Goal: Information Seeking & Learning: Learn about a topic

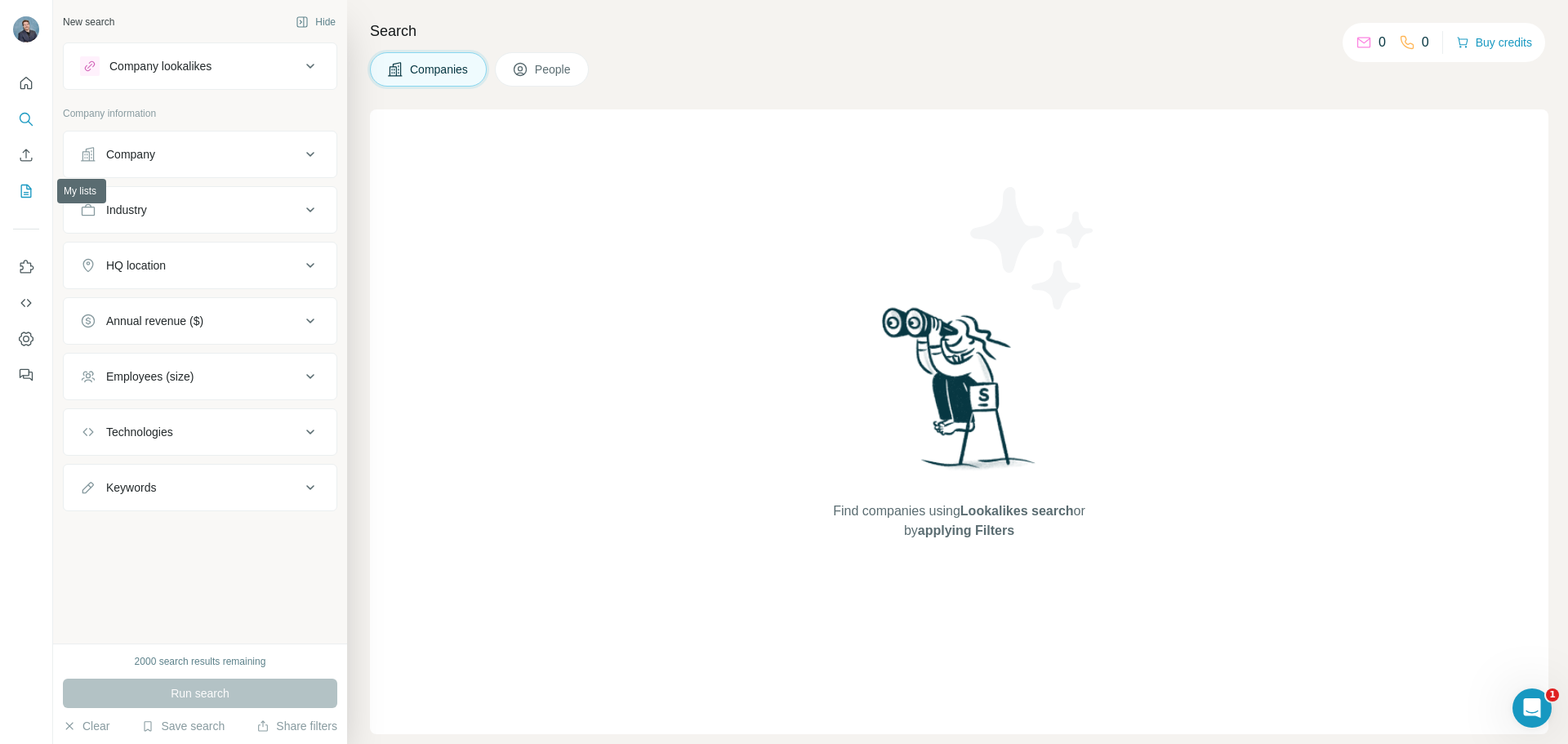
click at [28, 192] on icon "My lists" at bounding box center [27, 190] width 8 height 11
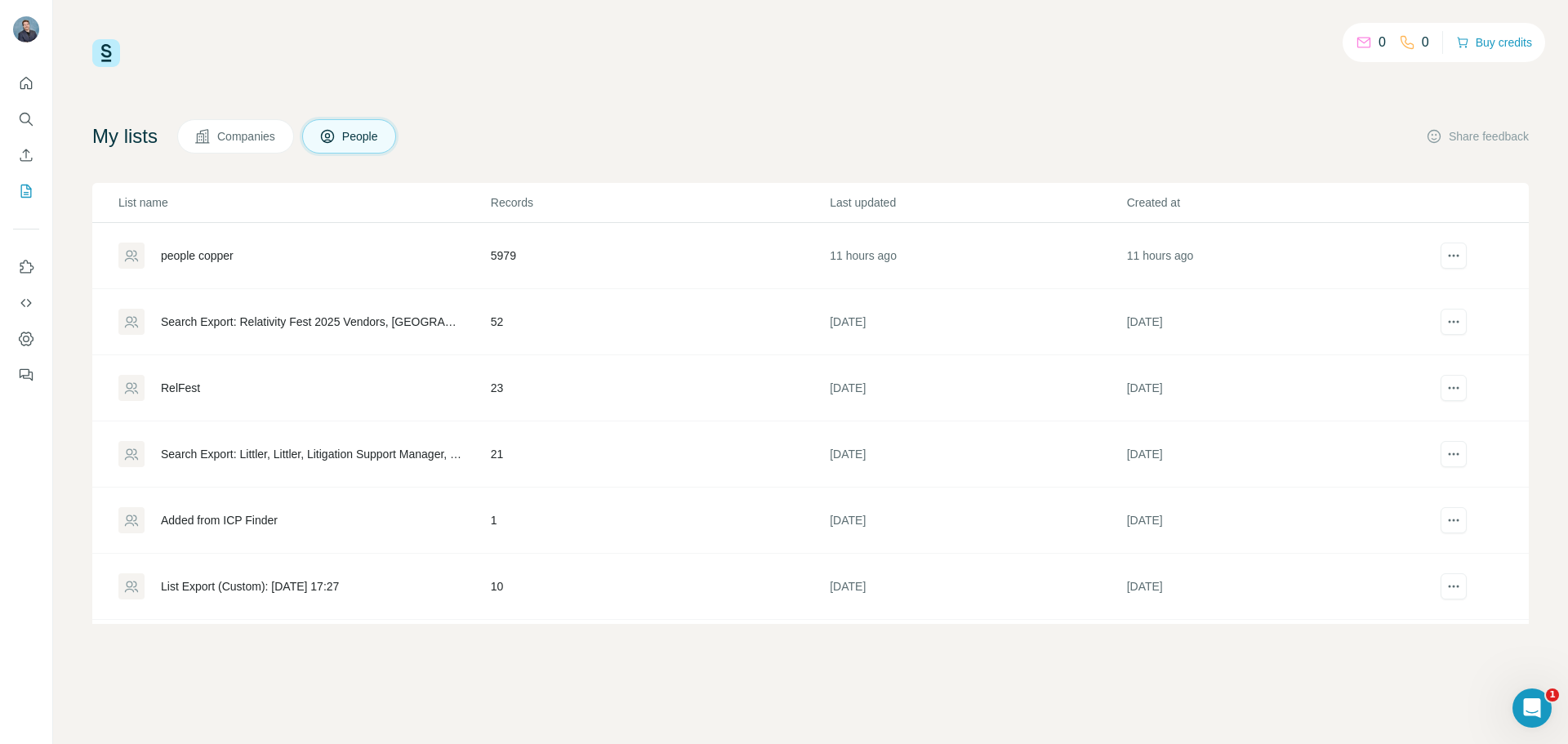
click at [200, 141] on button "Companies" at bounding box center [235, 135] width 117 height 34
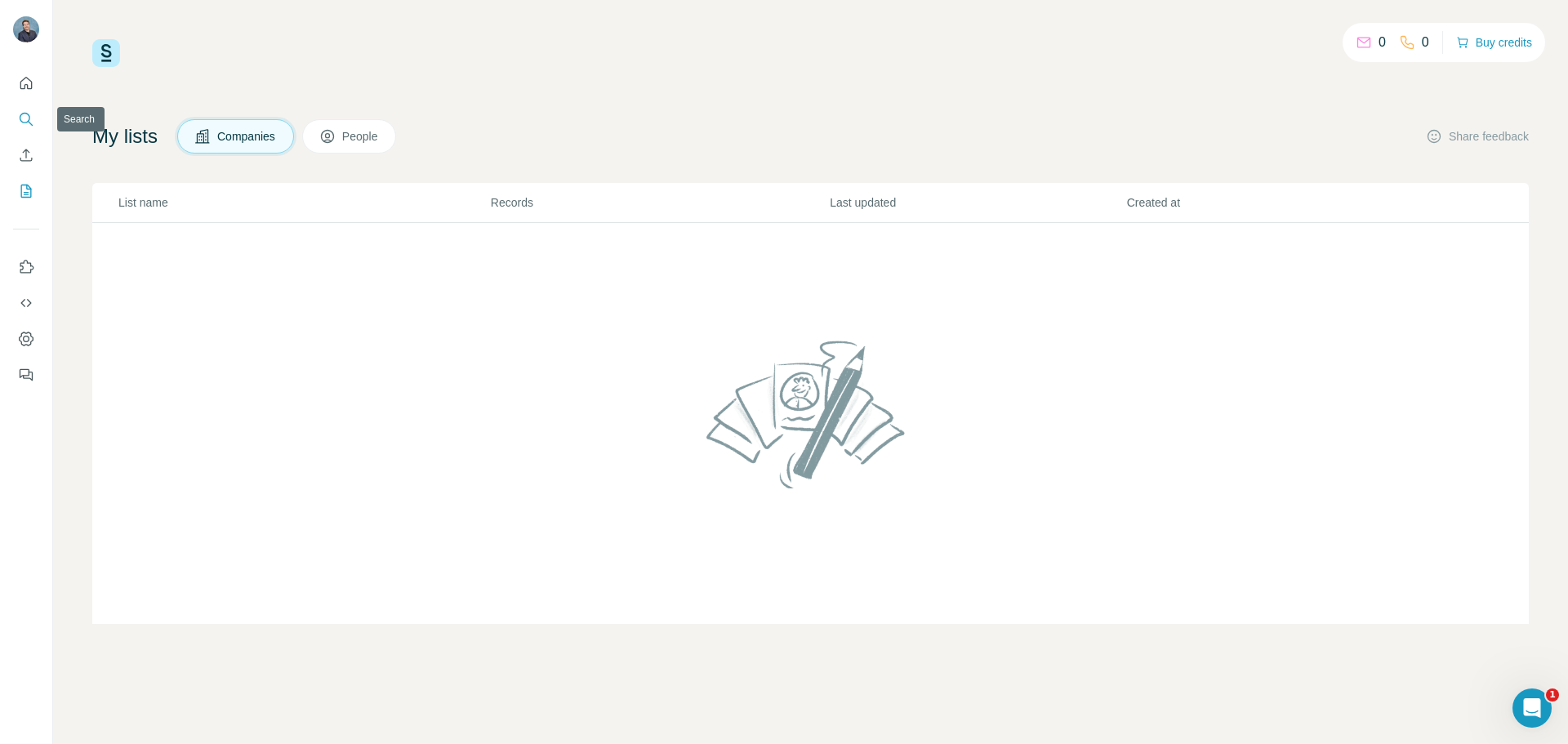
click at [27, 123] on icon "Search" at bounding box center [24, 117] width 11 height 11
click at [29, 92] on button "Quick start" at bounding box center [26, 83] width 26 height 29
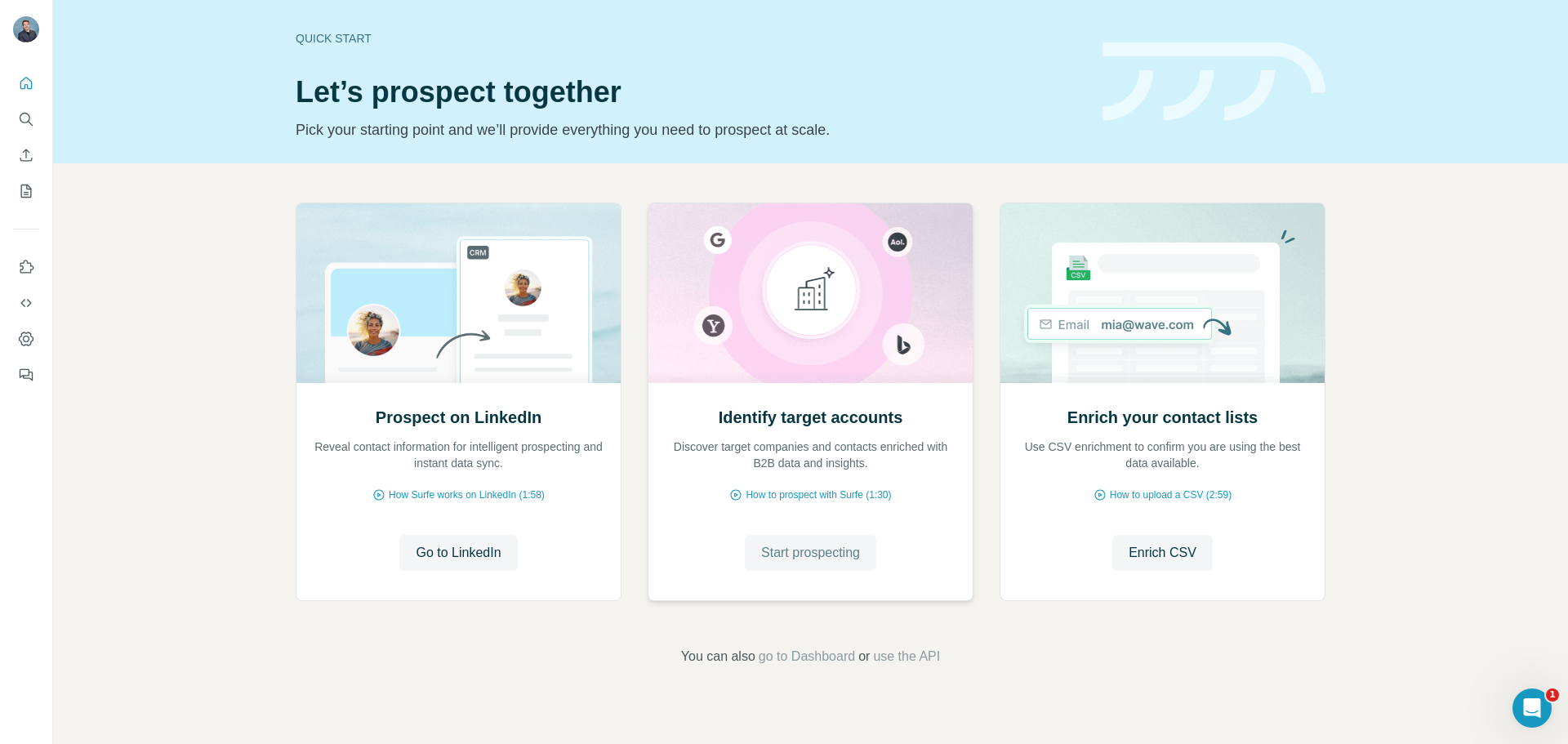
click at [834, 567] on button "Start prospecting" at bounding box center [811, 552] width 132 height 36
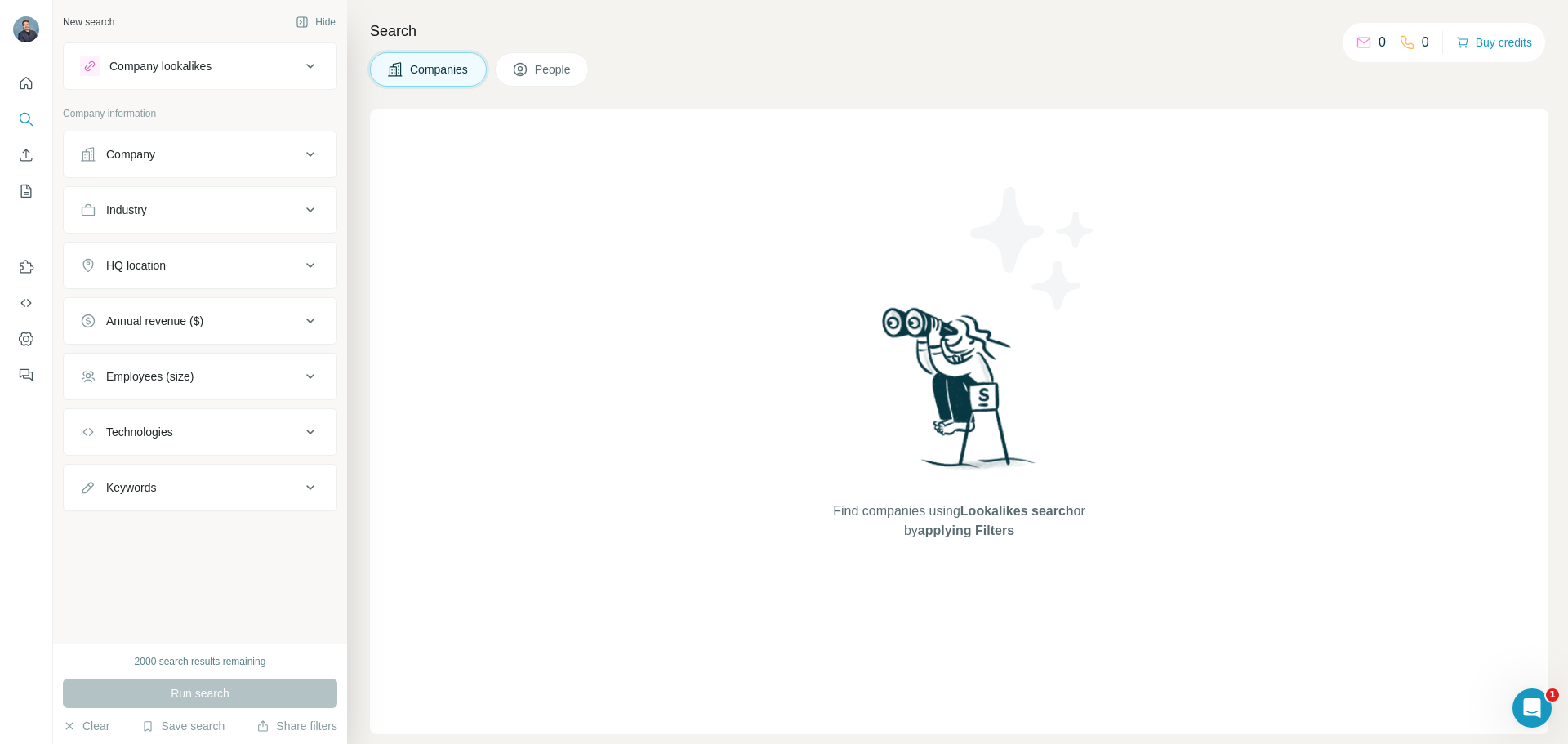
click at [183, 150] on div "Company" at bounding box center [191, 154] width 221 height 16
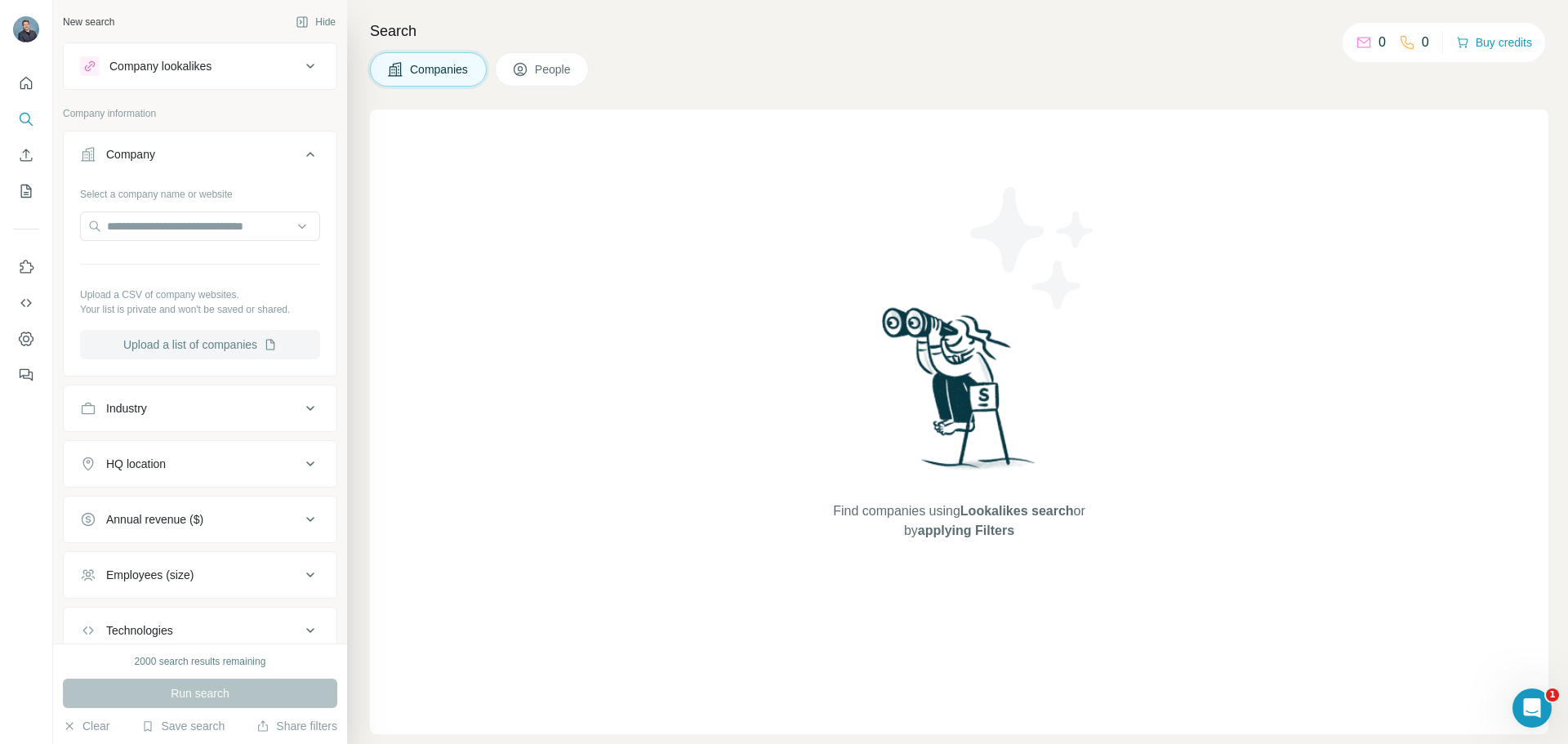
click at [174, 354] on button "Upload a list of companies" at bounding box center [200, 344] width 240 height 29
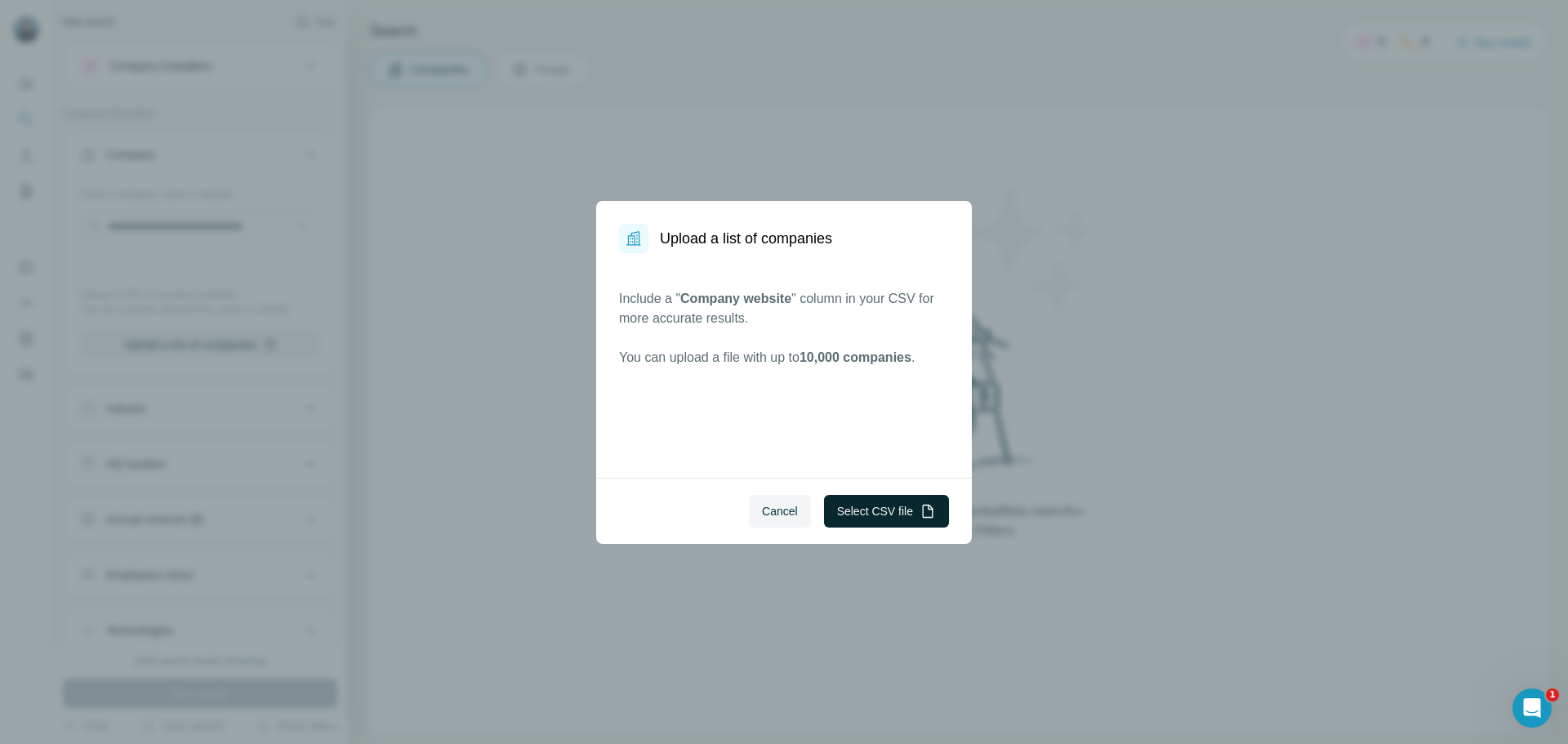
click at [882, 521] on button "Select CSV file" at bounding box center [887, 511] width 125 height 33
click at [890, 520] on button "Select CSV file" at bounding box center [887, 511] width 125 height 33
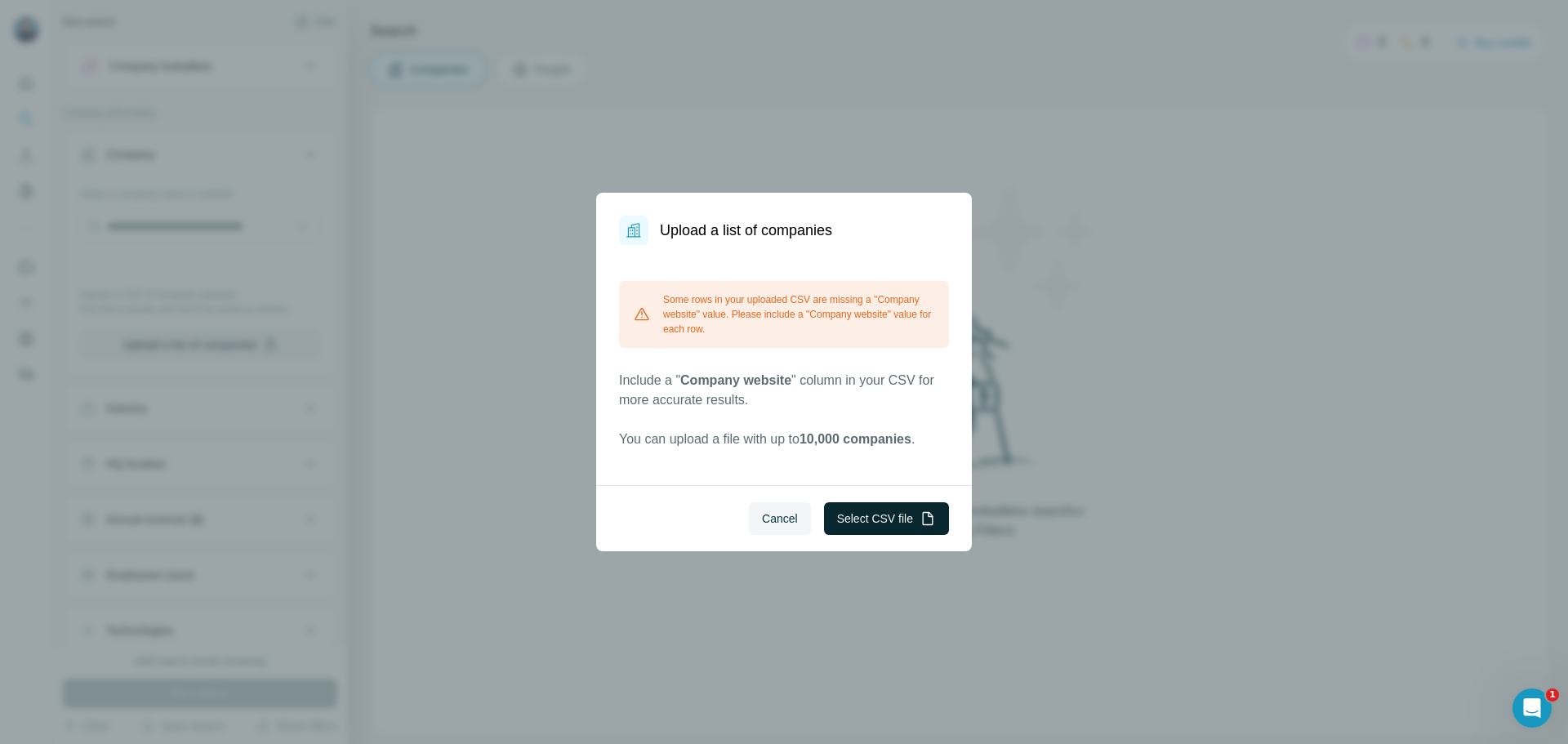
click at [866, 521] on button "Select CSV file" at bounding box center [887, 519] width 125 height 33
click at [872, 518] on button "Select CSV file" at bounding box center [887, 519] width 125 height 33
click at [874, 514] on button "Select CSV file" at bounding box center [887, 519] width 125 height 33
click at [772, 516] on span "Cancel" at bounding box center [779, 518] width 36 height 16
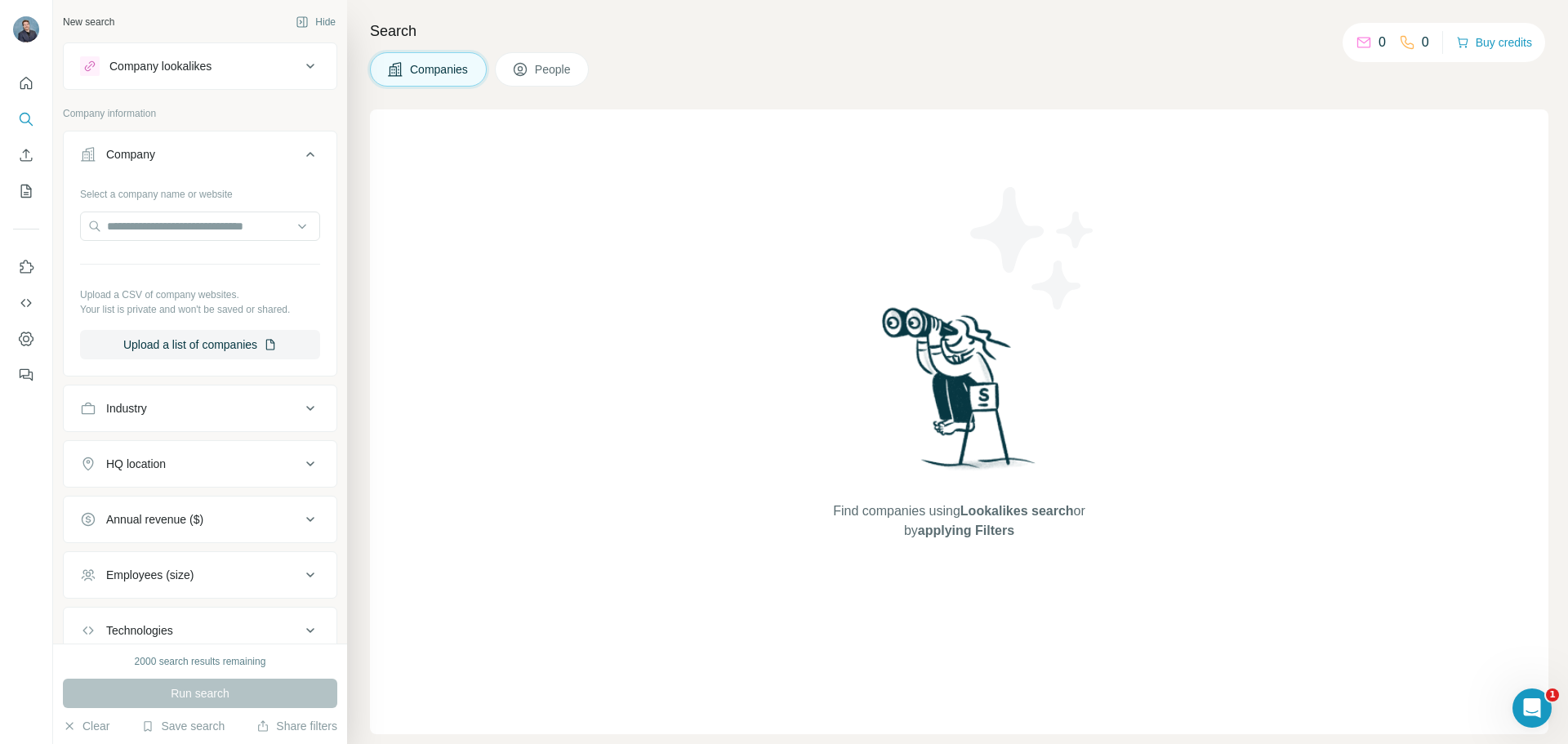
click at [775, 487] on div "Find companies using Lookalikes search or by applying Filters" at bounding box center [959, 422] width 1179 height 625
click at [138, 345] on button "Upload a list of companies" at bounding box center [200, 344] width 240 height 29
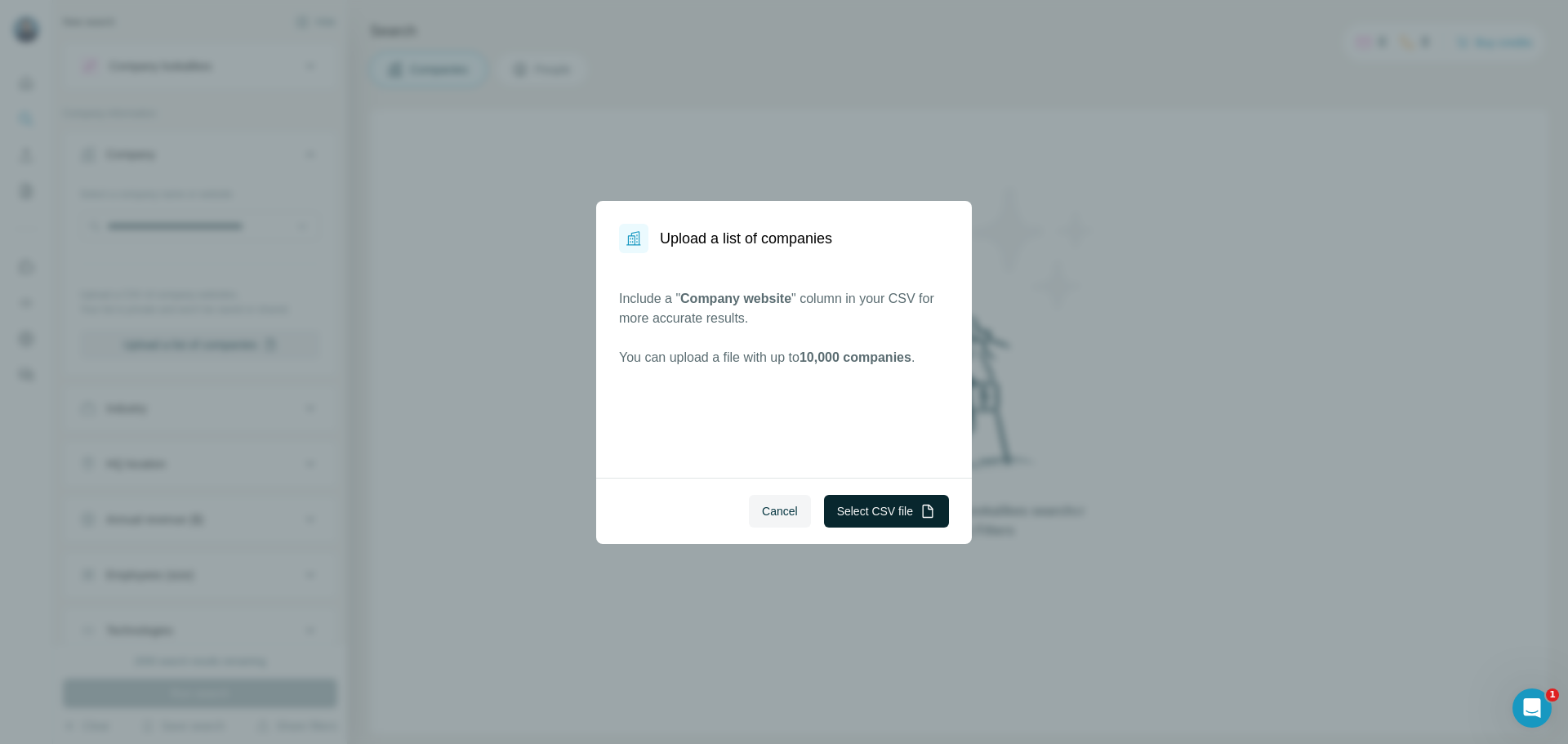
click at [851, 521] on button "Select CSV file" at bounding box center [887, 511] width 125 height 33
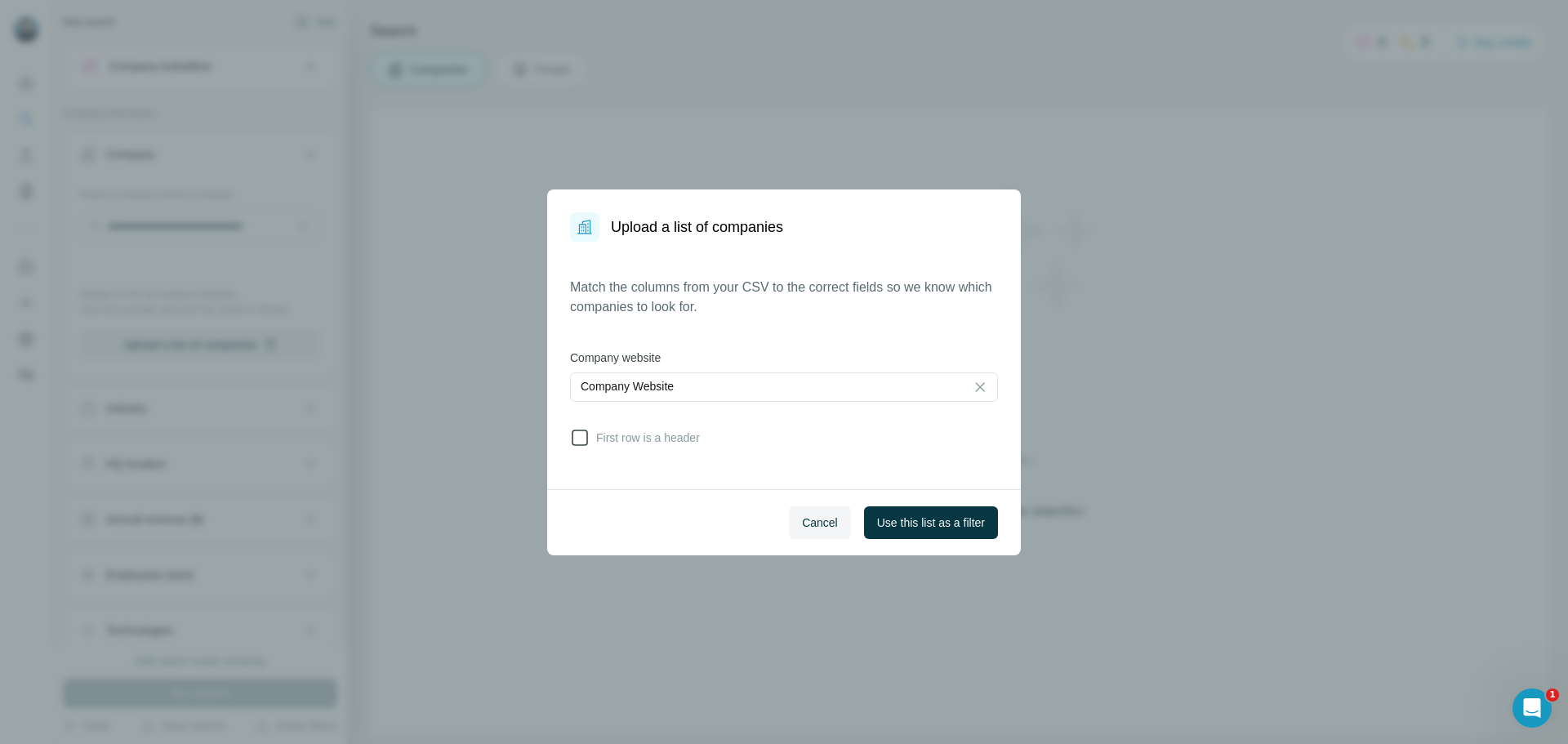
click at [588, 437] on icon at bounding box center [580, 437] width 19 height 19
click at [932, 515] on span "Use this list as a filter" at bounding box center [930, 522] width 107 height 16
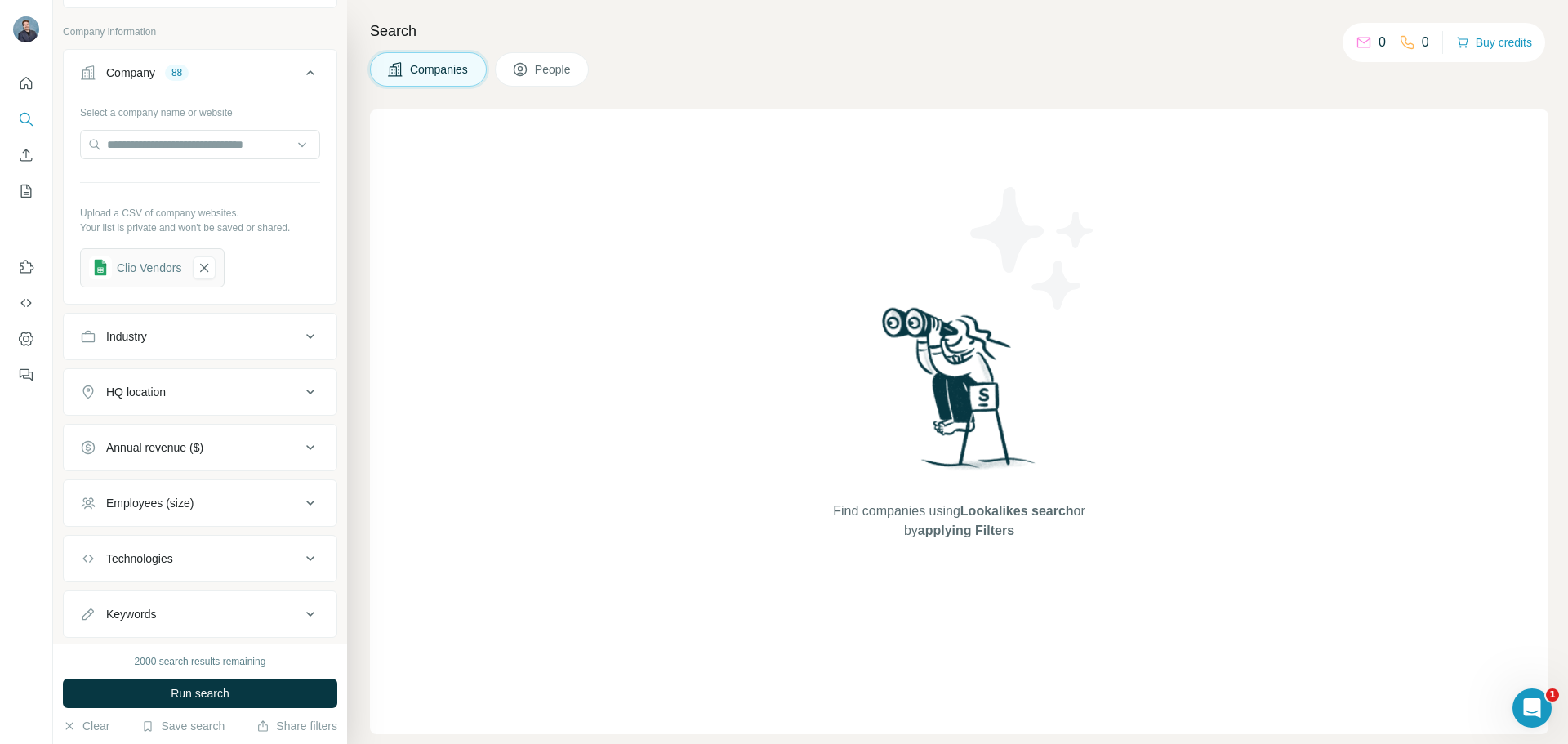
scroll to position [122, 0]
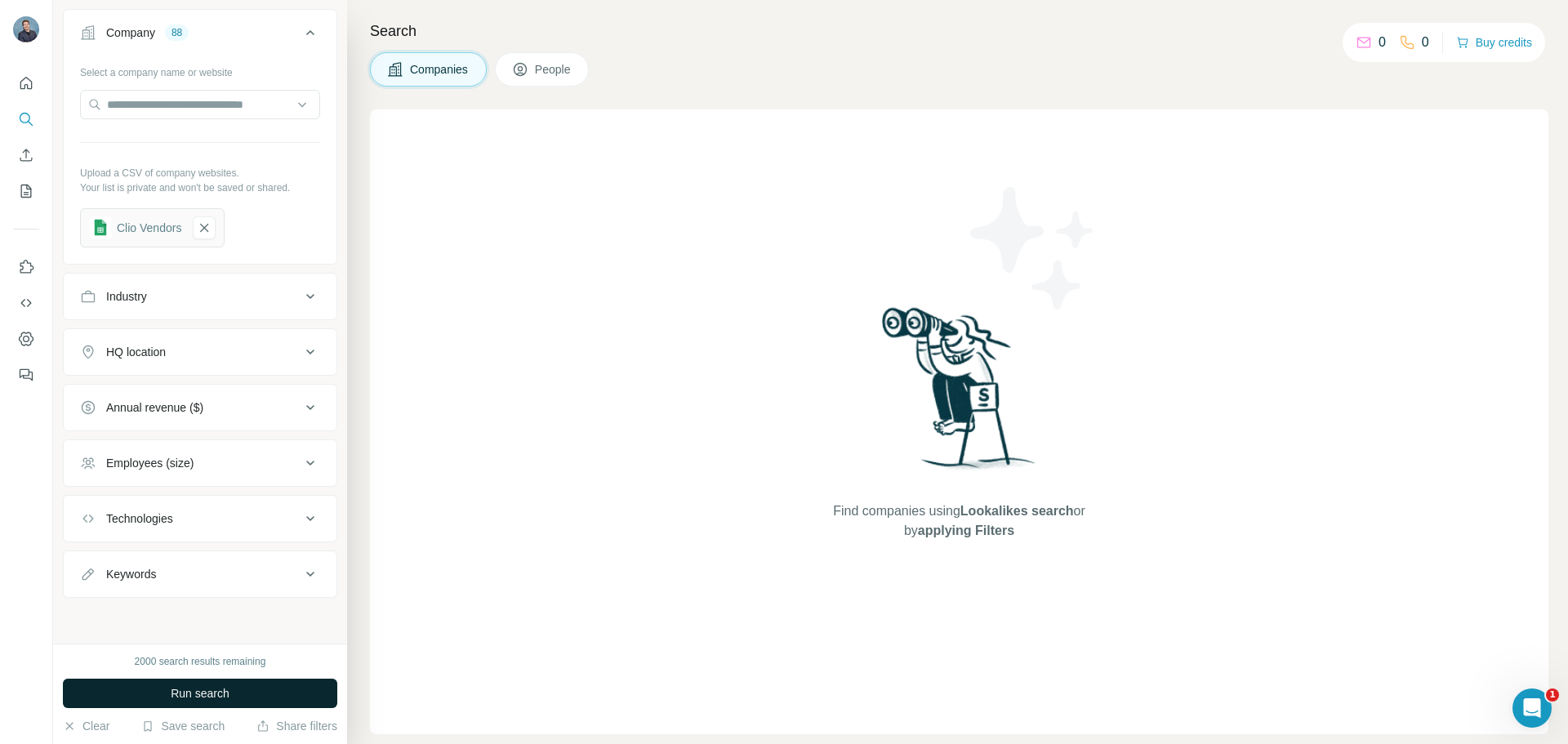
click at [207, 696] on span "Run search" at bounding box center [199, 693] width 59 height 16
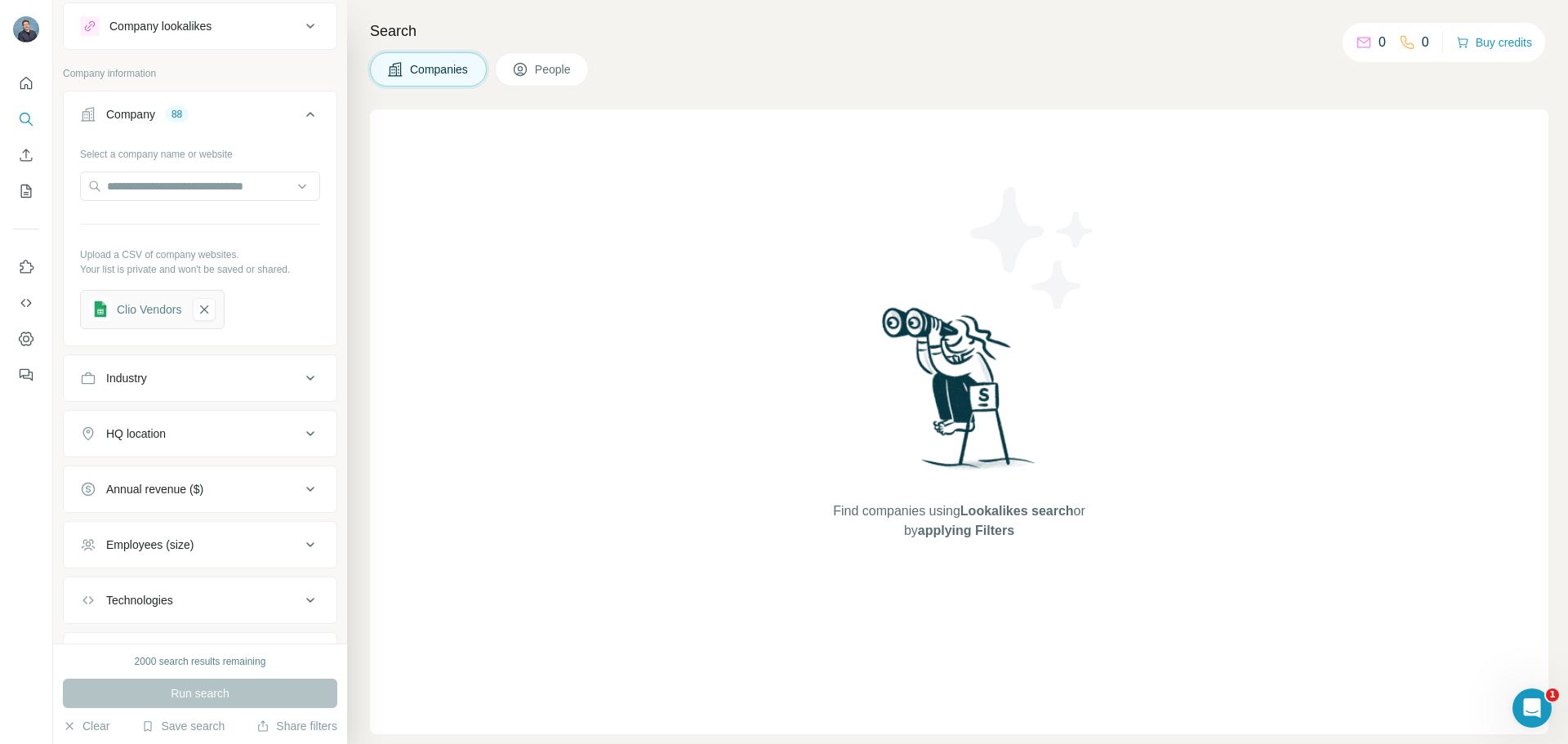
scroll to position [0, 0]
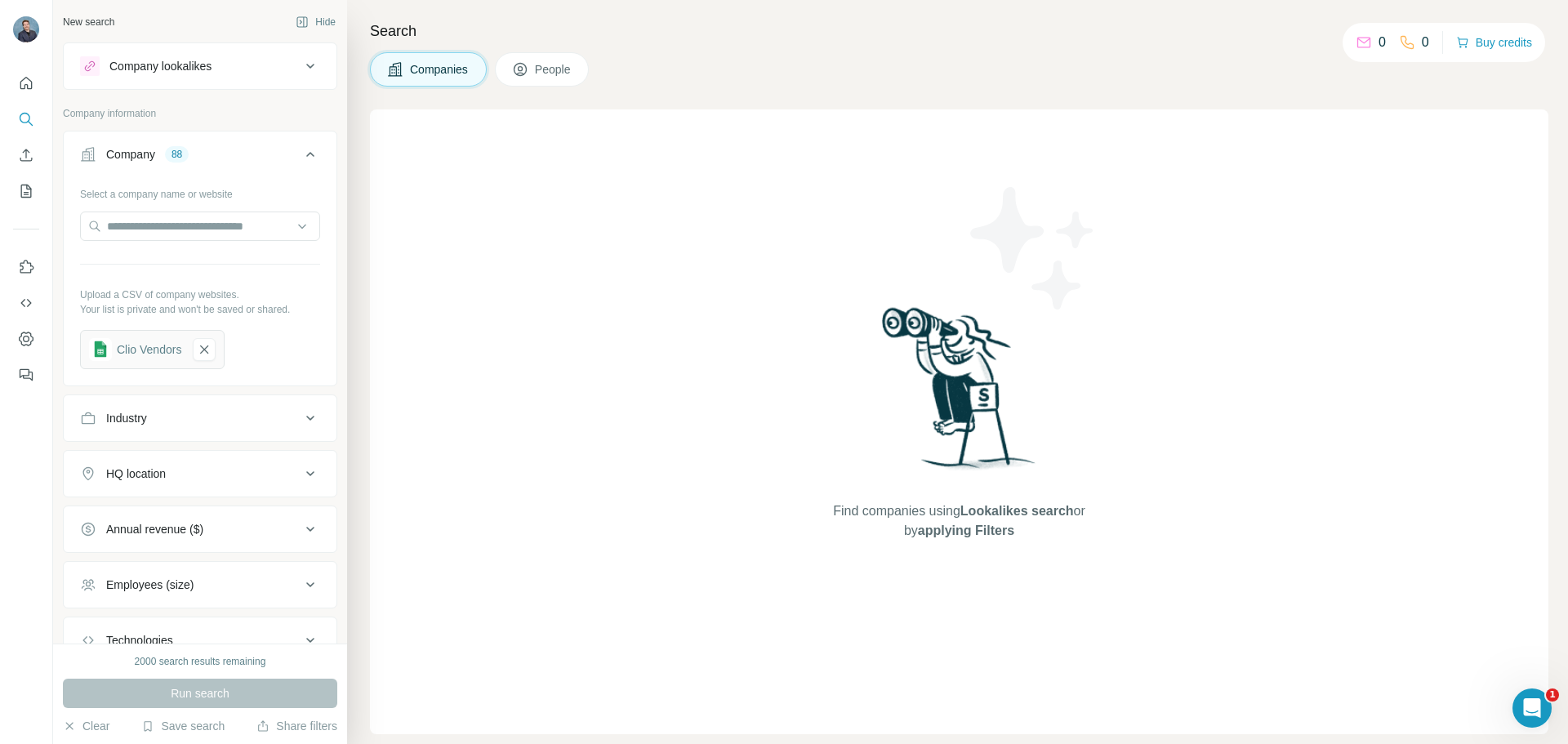
click at [558, 73] on span "People" at bounding box center [554, 69] width 38 height 16
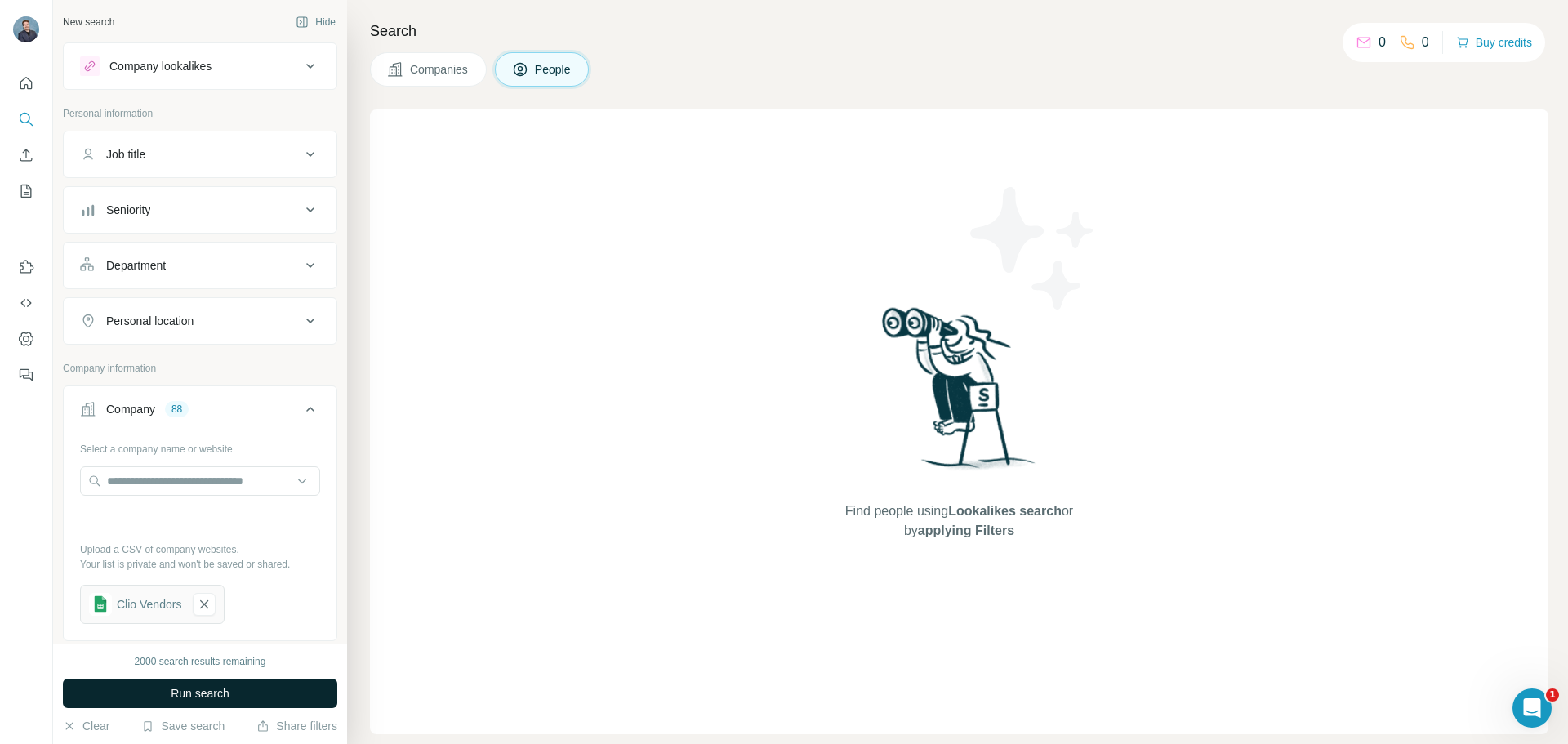
click at [177, 691] on span "Run search" at bounding box center [199, 693] width 59 height 16
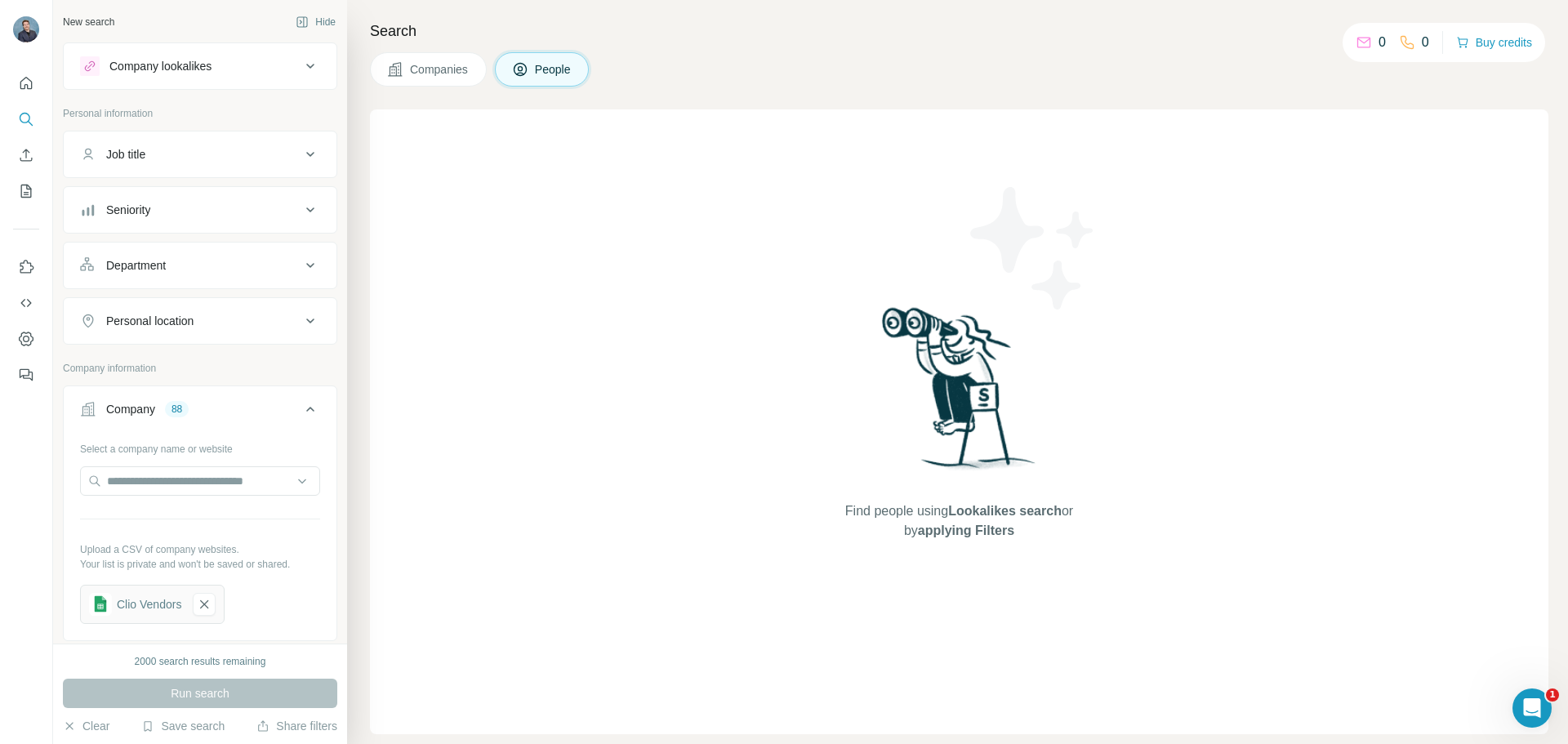
click at [225, 65] on div "Company lookalikes" at bounding box center [191, 66] width 221 height 19
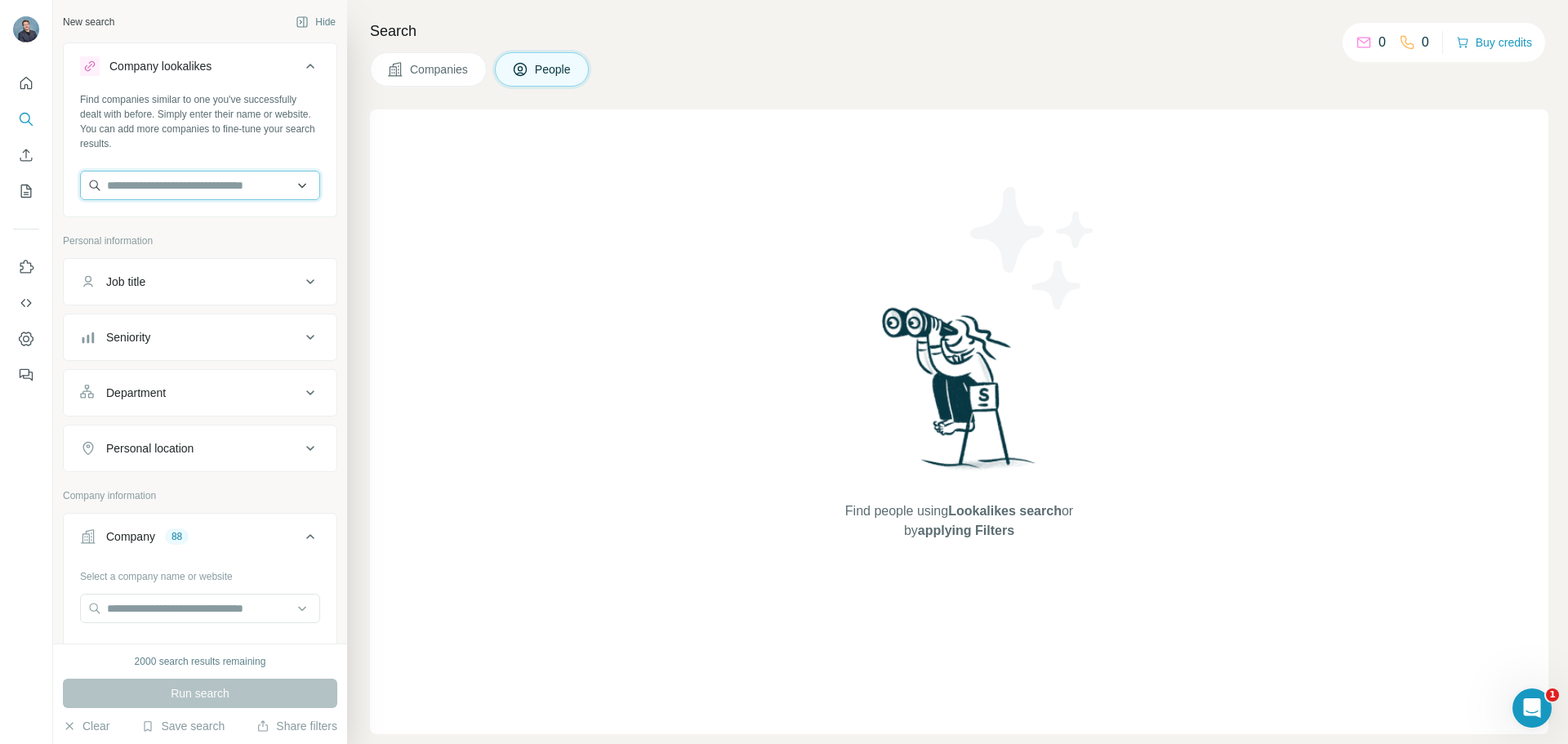
click at [198, 191] on input "text" at bounding box center [200, 185] width 240 height 29
click at [231, 137] on div "Find companies similar to one you've successfully dealt with before. Simply ent…" at bounding box center [200, 121] width 240 height 59
click at [176, 288] on div "Job title" at bounding box center [191, 282] width 221 height 16
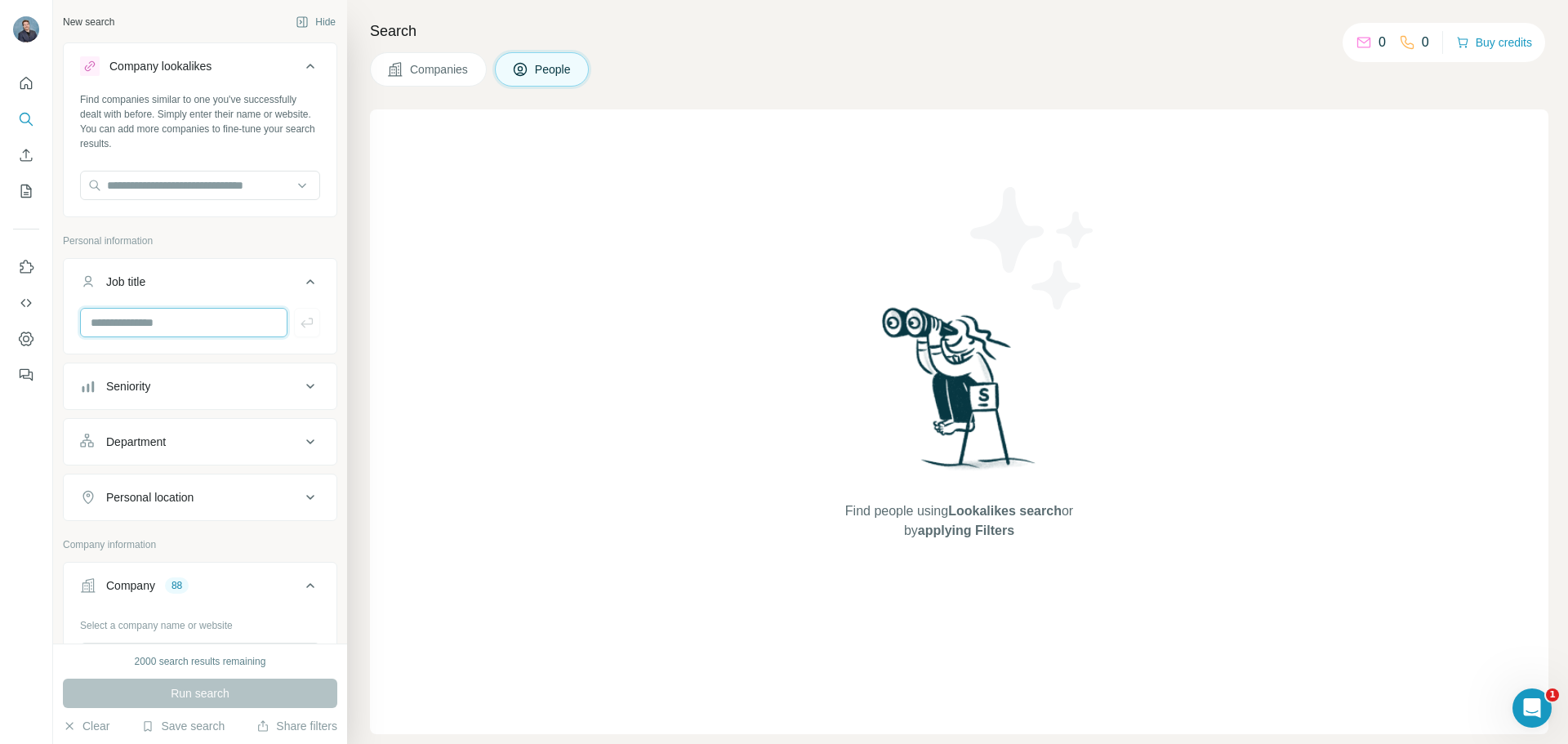
click at [201, 312] on input "text" at bounding box center [184, 322] width 207 height 29
click at [203, 397] on button "Seniority" at bounding box center [200, 386] width 273 height 40
click at [90, 456] on icon at bounding box center [90, 458] width 19 height 19
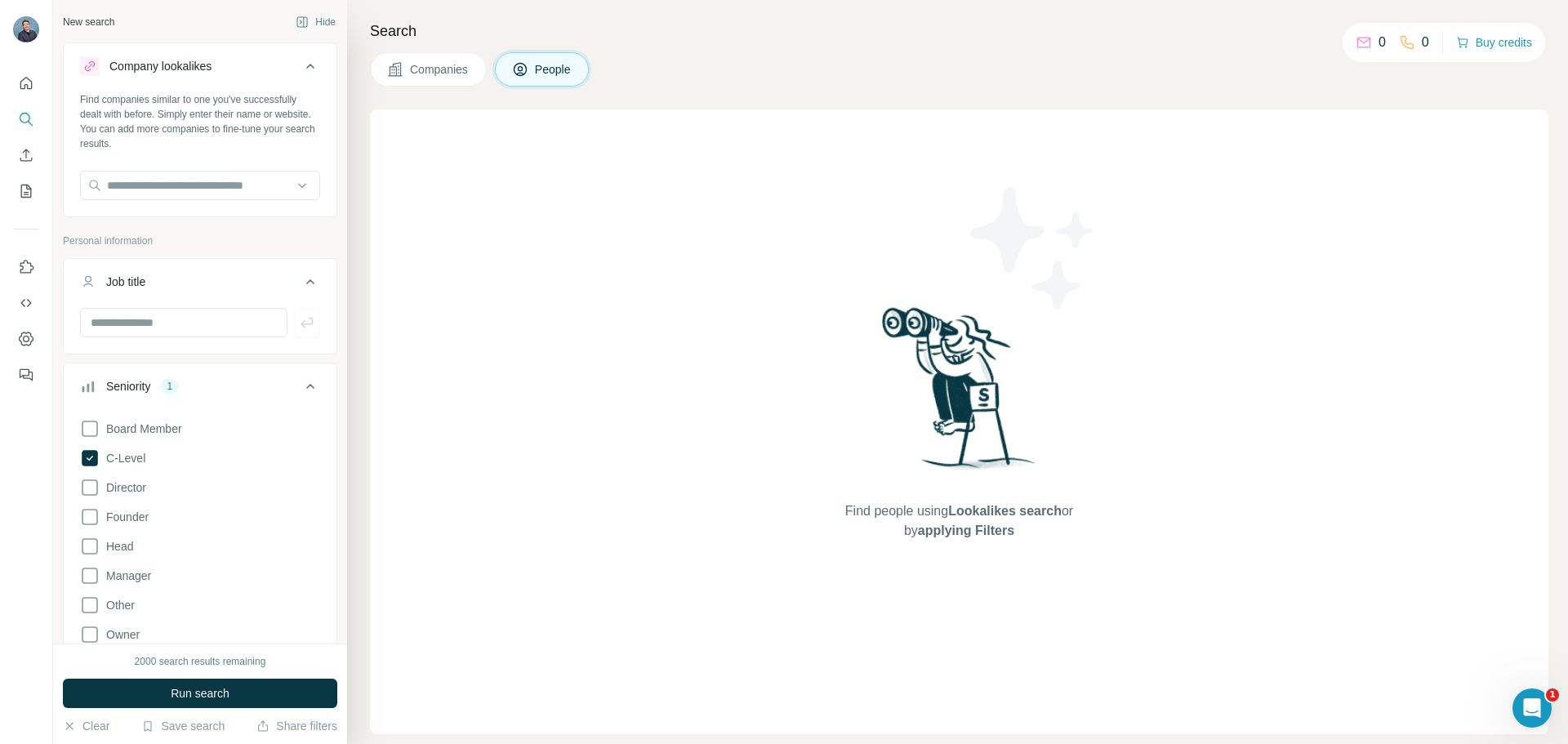
click at [85, 500] on div "Board Member C-Level Director Founder Head Manager Other Owner Partner VP Clear…" at bounding box center [200, 570] width 240 height 315
click at [89, 492] on icon at bounding box center [90, 488] width 19 height 19
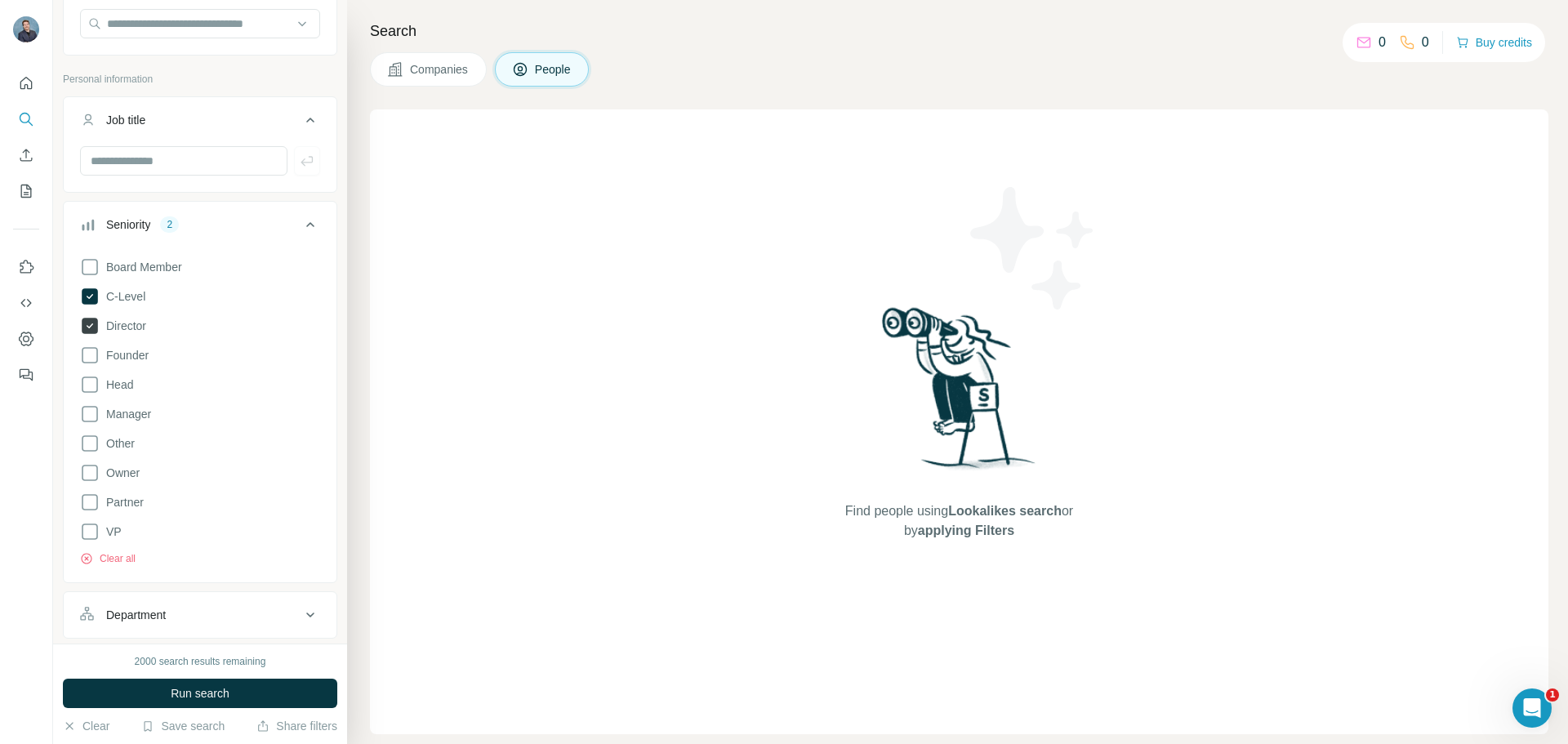
scroll to position [164, 0]
click at [173, 614] on div "Department" at bounding box center [191, 612] width 221 height 16
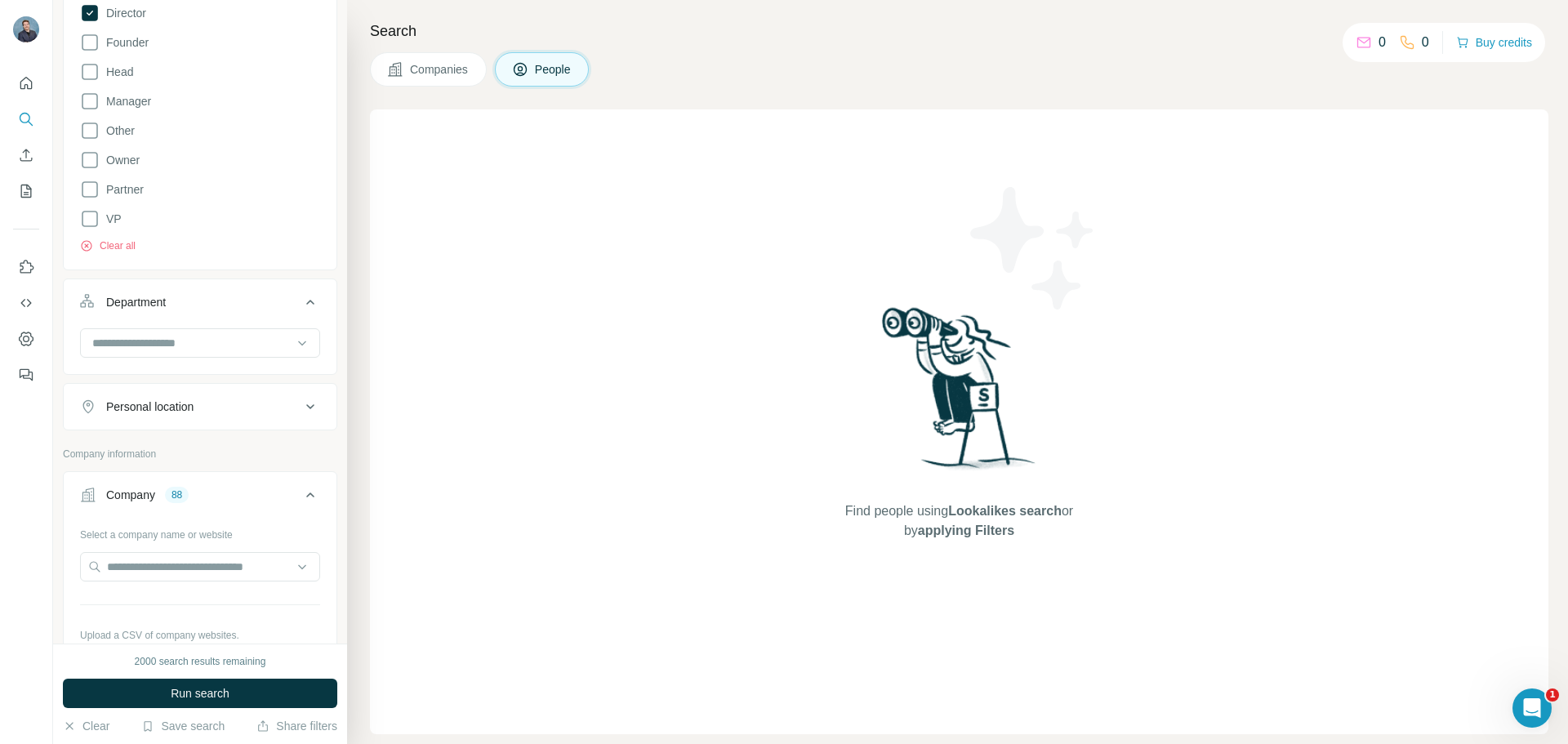
scroll to position [572, 0]
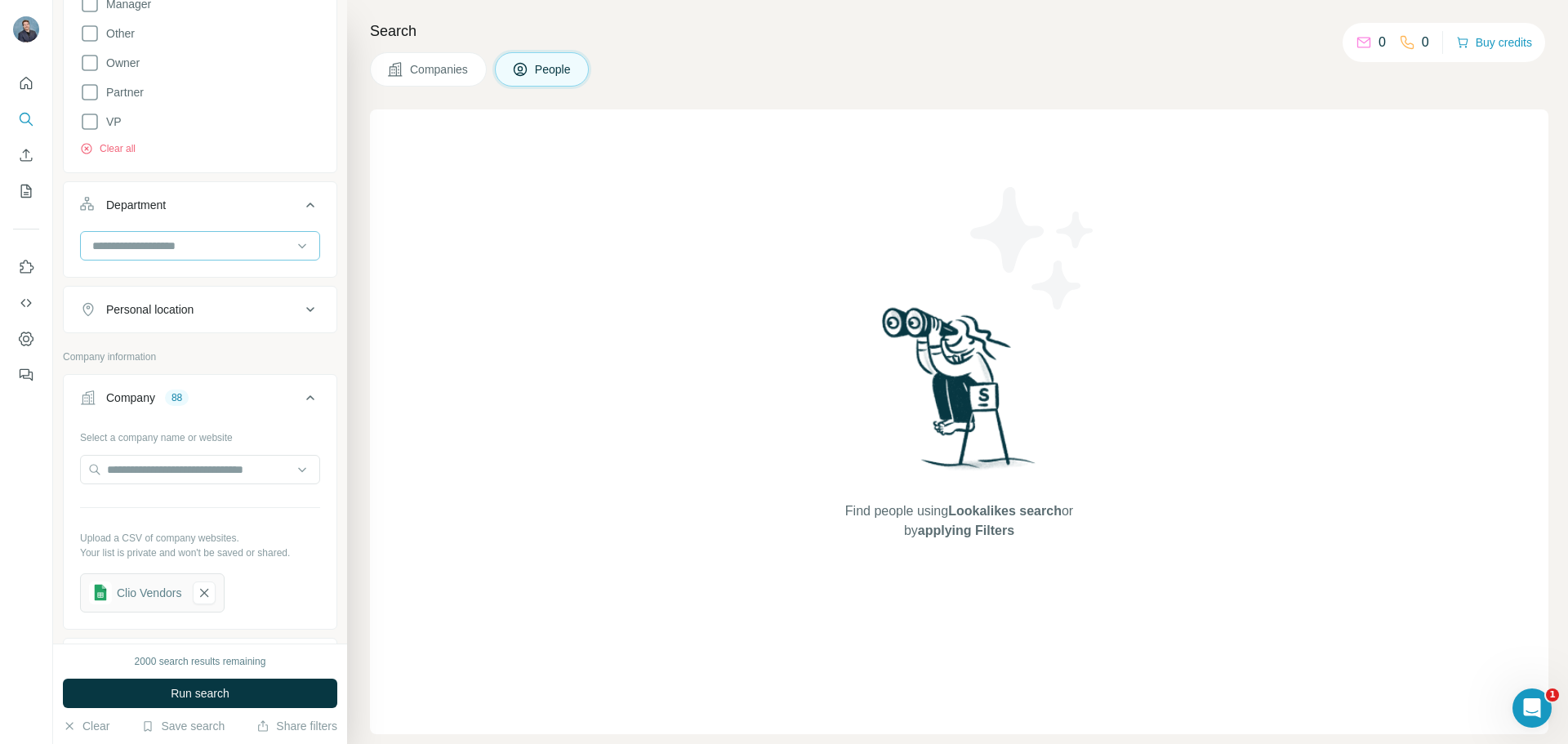
click at [189, 251] on input at bounding box center [192, 246] width 201 height 18
click at [187, 291] on div "Operations" at bounding box center [194, 285] width 200 height 16
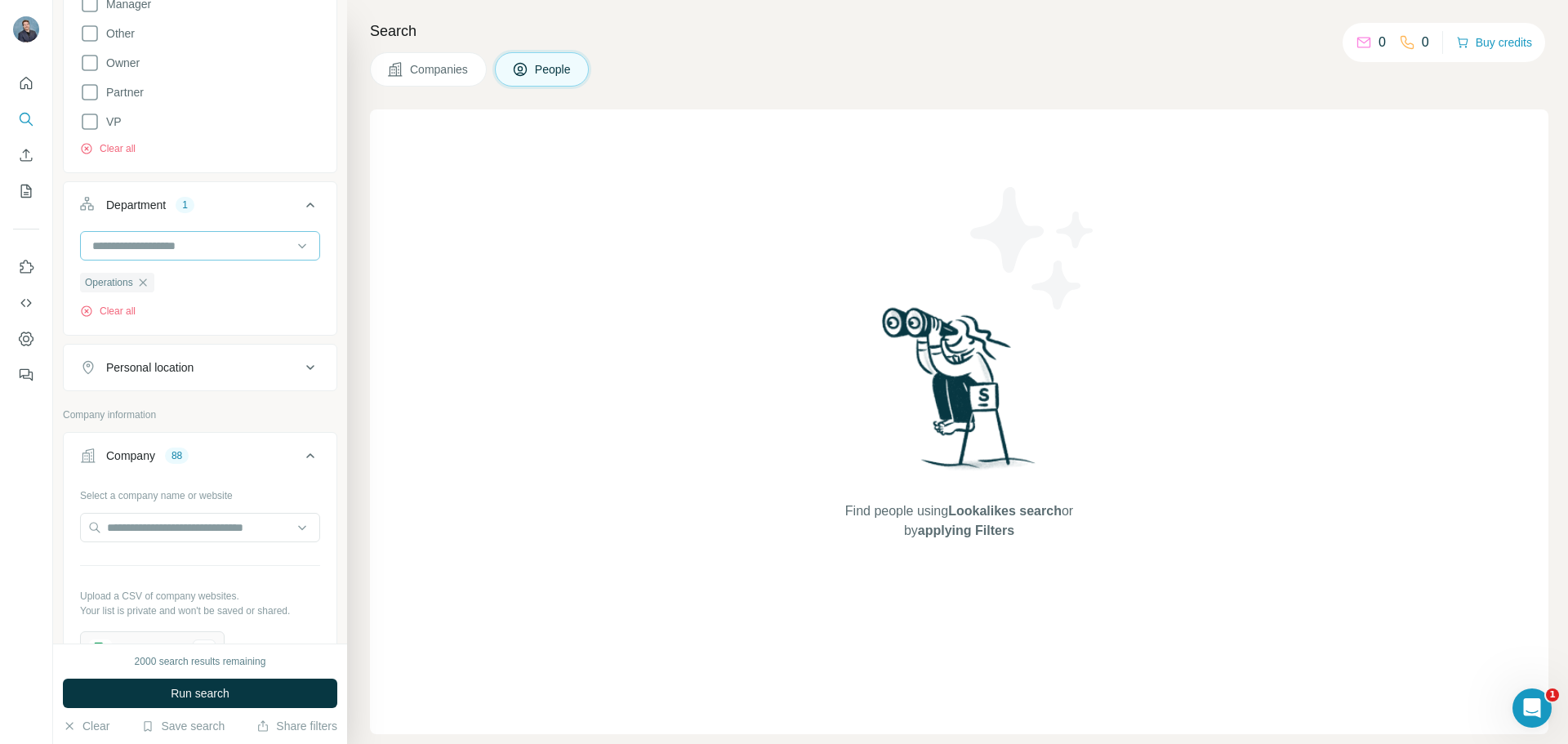
click at [211, 241] on input at bounding box center [192, 246] width 201 height 18
click at [182, 317] on div "Sales" at bounding box center [194, 312] width 200 height 16
click at [207, 252] on input at bounding box center [192, 246] width 201 height 18
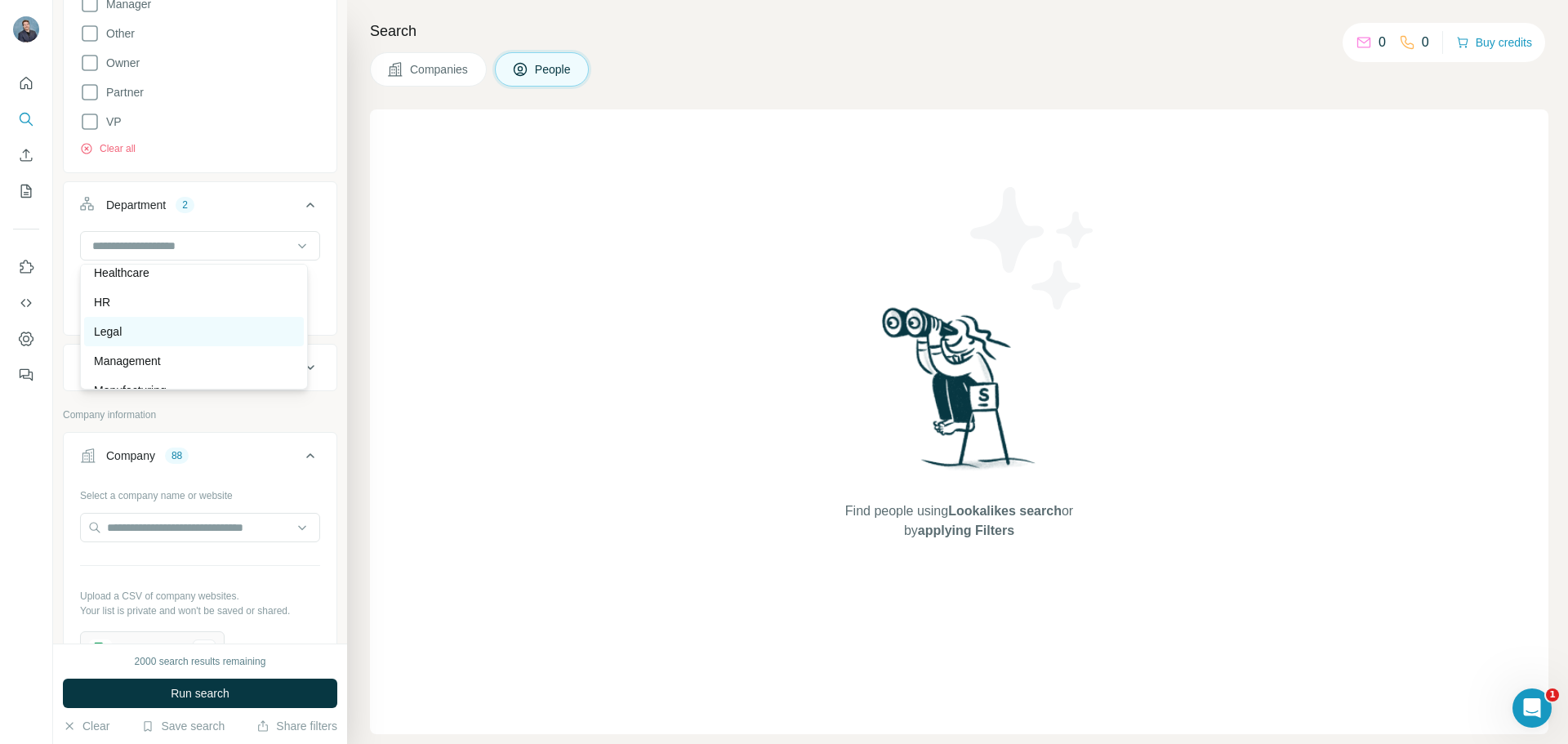
click at [196, 334] on div "Legal" at bounding box center [194, 331] width 200 height 16
click at [219, 237] on input at bounding box center [192, 246] width 201 height 18
click at [196, 351] on div "Security" at bounding box center [194, 342] width 220 height 29
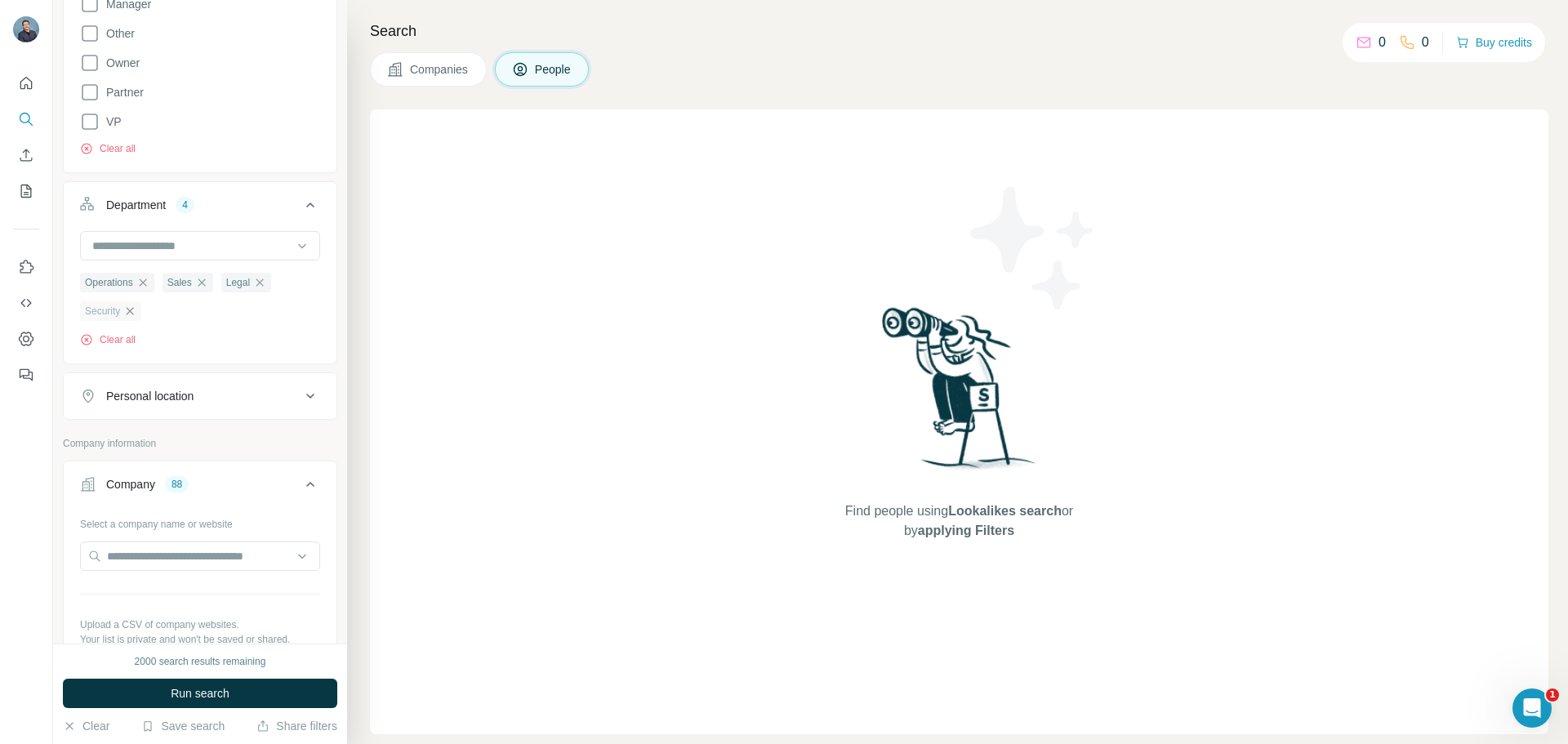
click at [130, 307] on icon "button" at bounding box center [130, 312] width 14 height 14
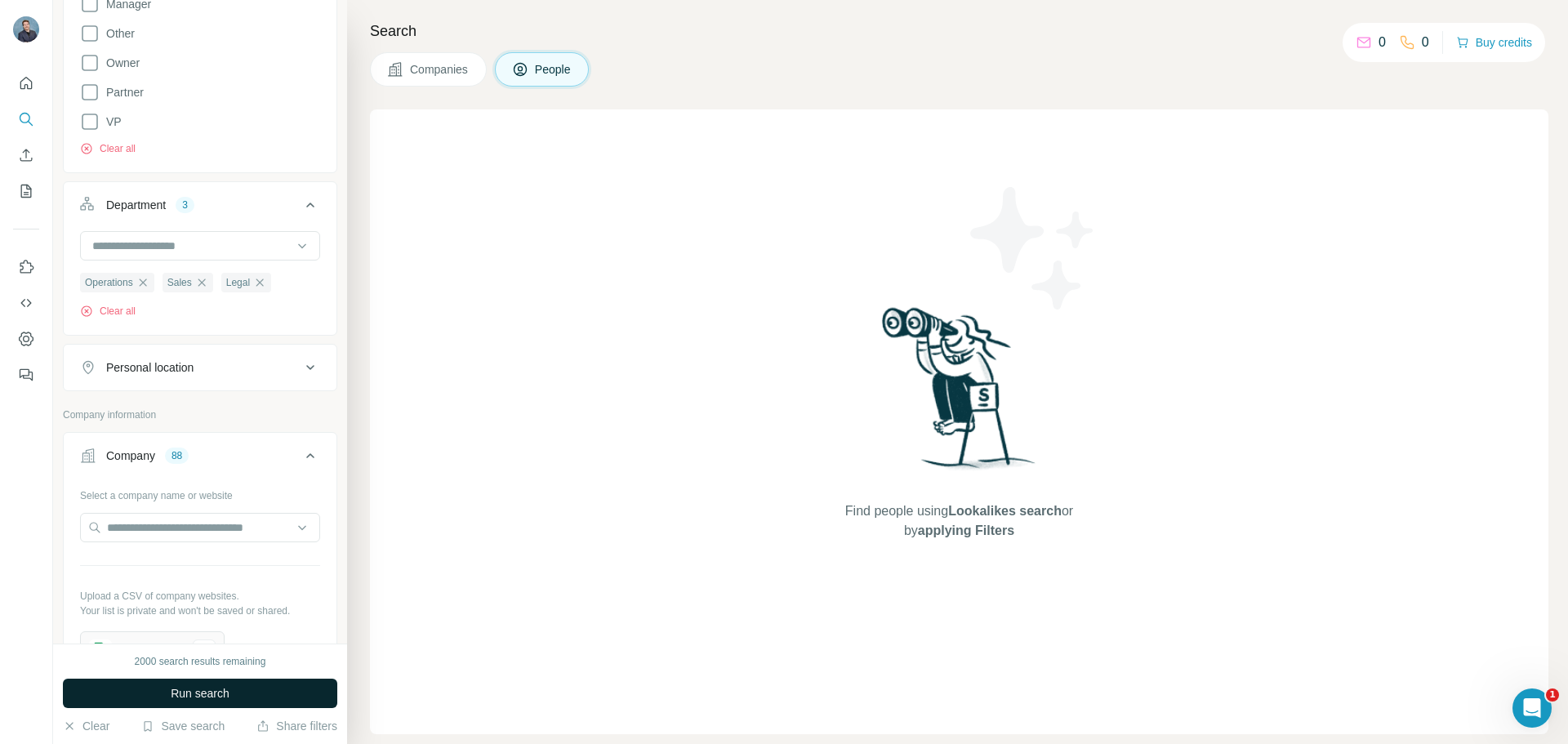
click at [233, 688] on button "Run search" at bounding box center [200, 693] width 275 height 29
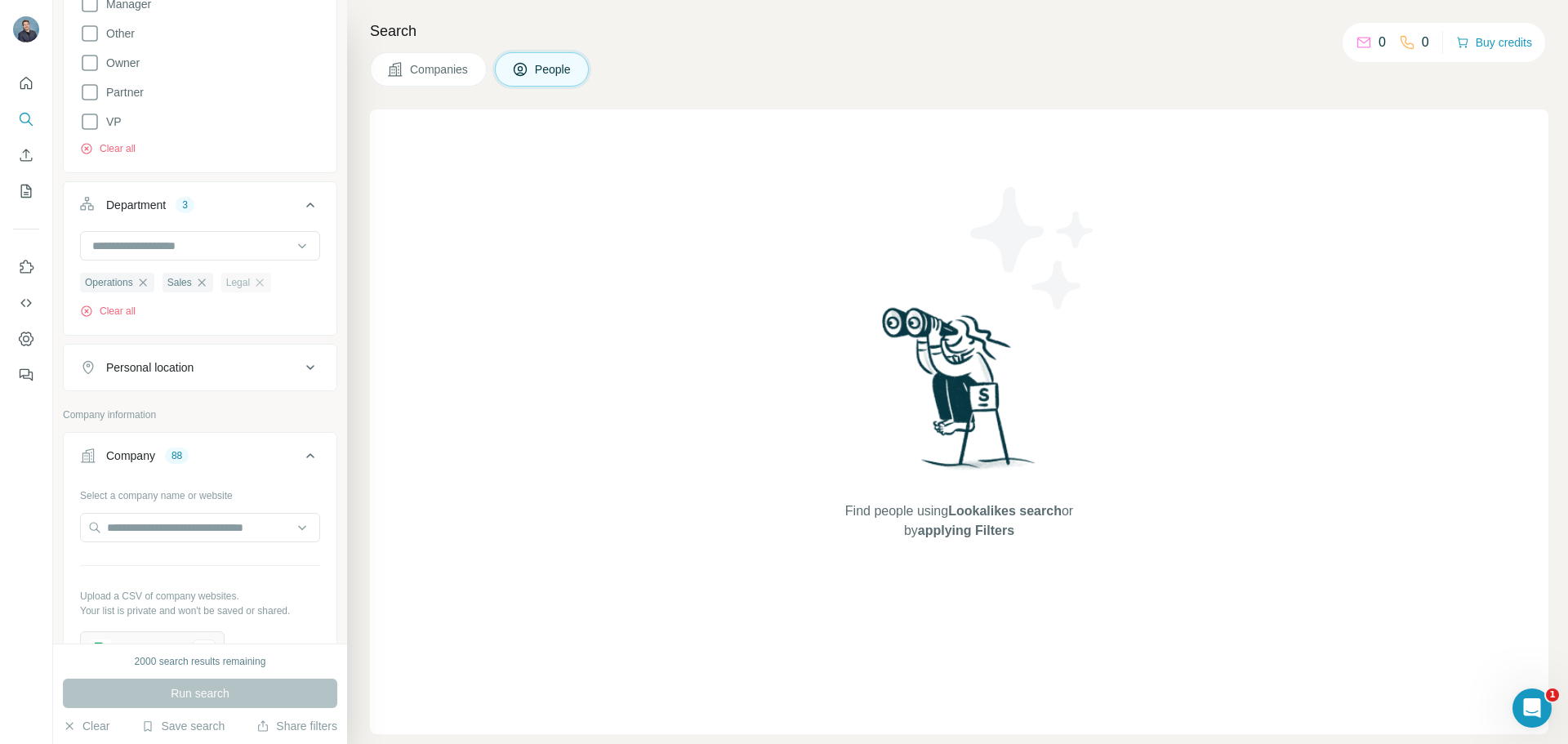
click at [271, 285] on div "Legal" at bounding box center [246, 283] width 49 height 19
click at [144, 279] on icon "button" at bounding box center [143, 283] width 14 height 14
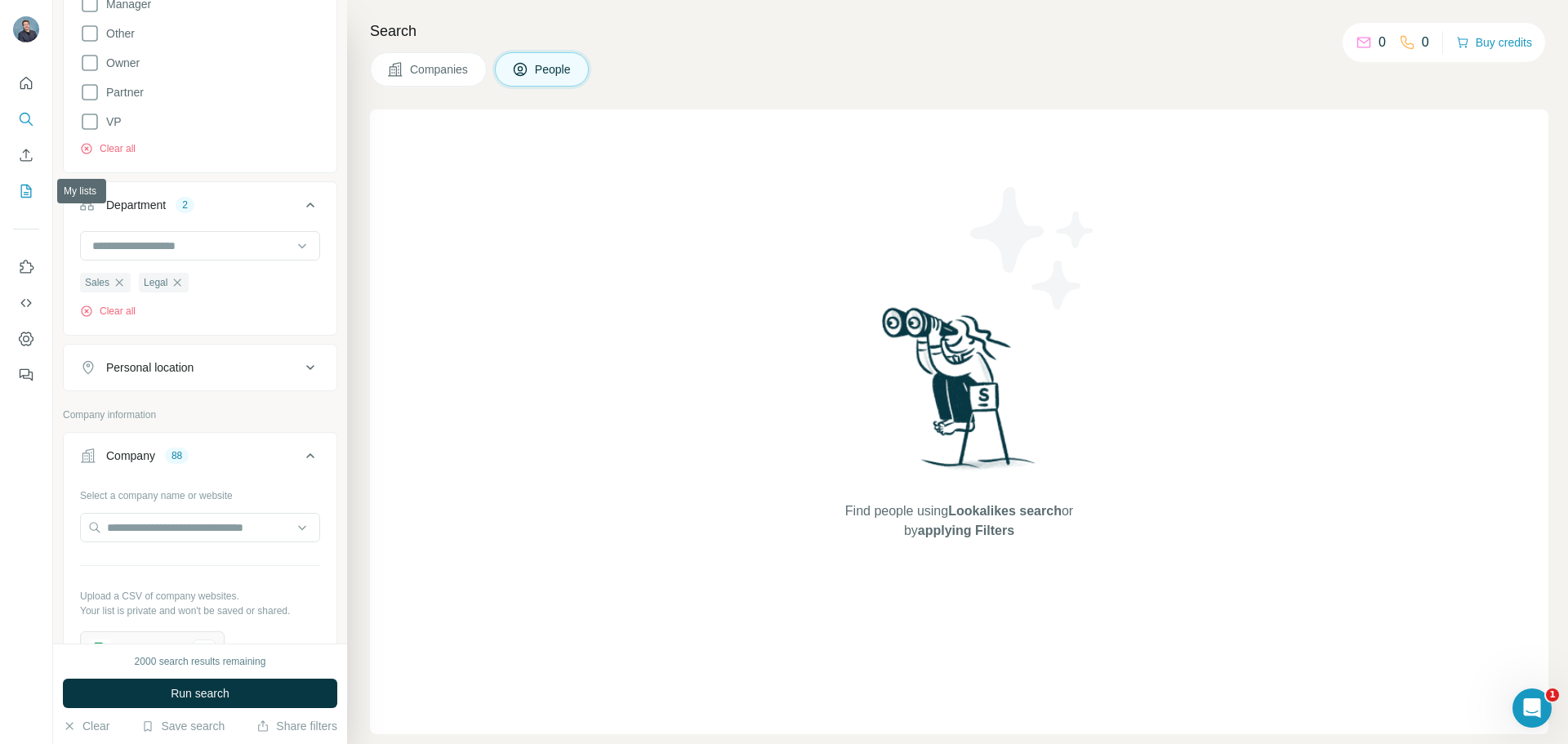
click at [20, 179] on button "My lists" at bounding box center [26, 191] width 26 height 29
